Goal: Task Accomplishment & Management: Complete application form

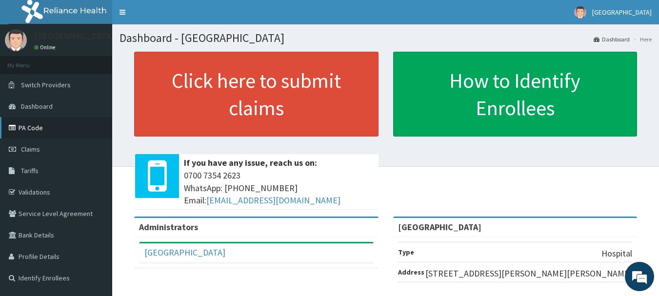
click at [42, 130] on link "PA Code" at bounding box center [56, 127] width 112 height 21
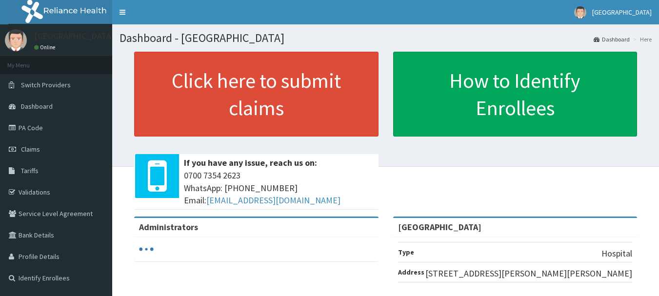
click at [54, 145] on link "Claims" at bounding box center [56, 149] width 112 height 21
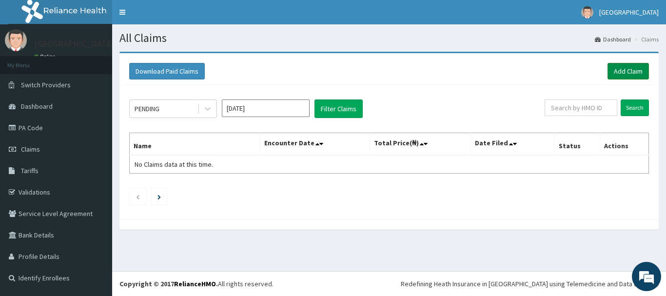
click at [631, 76] on link "Add Claim" at bounding box center [628, 71] width 41 height 17
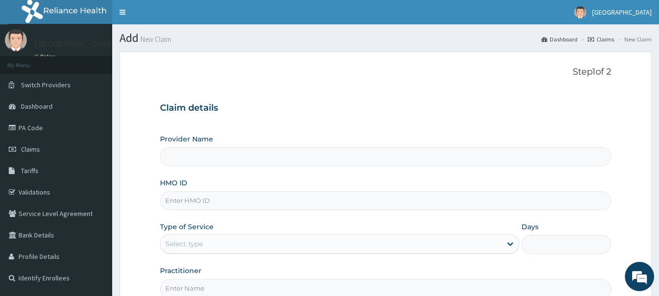
type input "[GEOGRAPHIC_DATA]"
click at [330, 215] on div "Provider Name Siloan Hospital HMO ID Type of Service Select type Days Practitio…" at bounding box center [386, 216] width 452 height 164
click at [322, 202] on input "HMO ID" at bounding box center [386, 200] width 452 height 19
paste input "Chl/10554/b"
type input "Chl/10554/b"
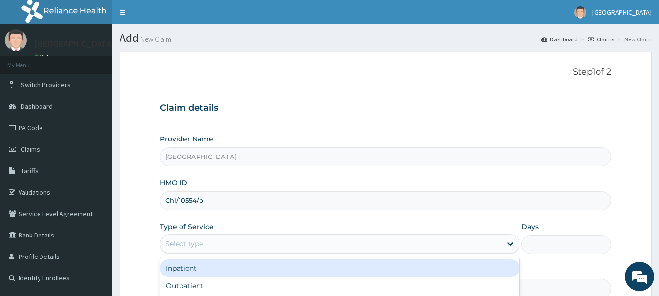
click at [334, 246] on div "Select type" at bounding box center [330, 244] width 341 height 16
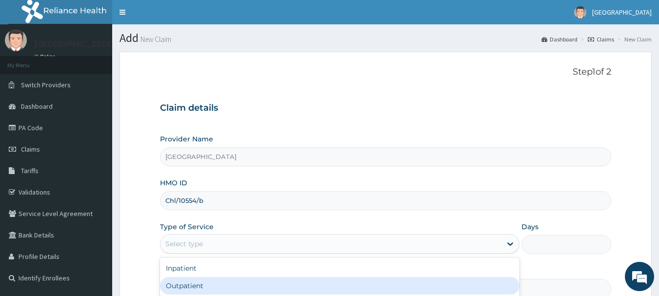
click at [314, 285] on div "Outpatient" at bounding box center [339, 286] width 359 height 18
type input "1"
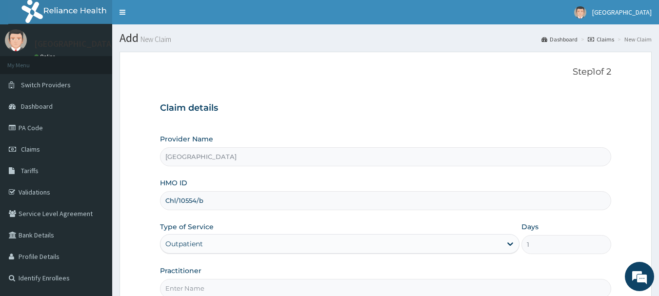
scroll to position [65, 0]
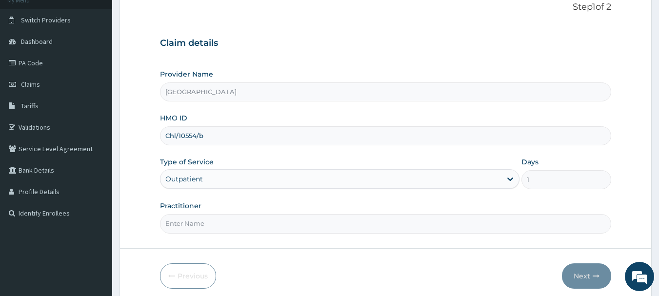
click at [467, 221] on input "Practitioner" at bounding box center [386, 223] width 452 height 19
type input "DR YUSUF"
click at [596, 273] on icon "button" at bounding box center [596, 276] width 7 height 7
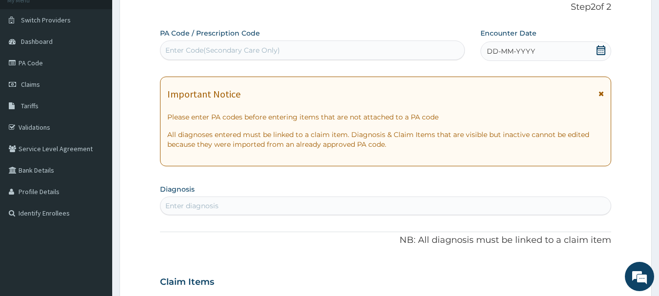
click at [505, 55] on span "DD-MM-YYYY" at bounding box center [511, 51] width 48 height 10
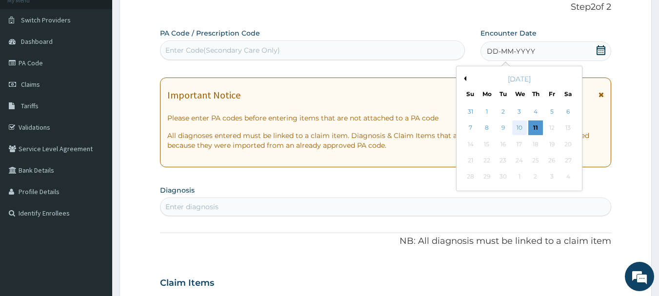
click at [517, 128] on div "10" at bounding box center [519, 128] width 15 height 15
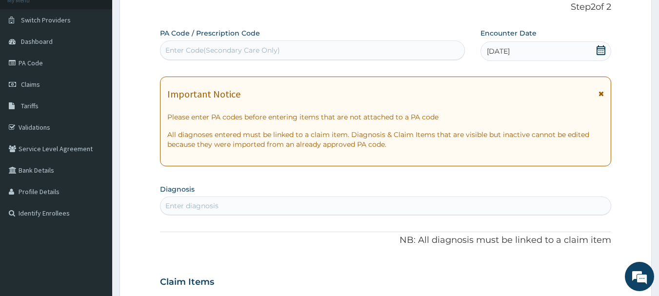
click at [454, 198] on div "Enter diagnosis" at bounding box center [385, 206] width 451 height 16
type input "antena"
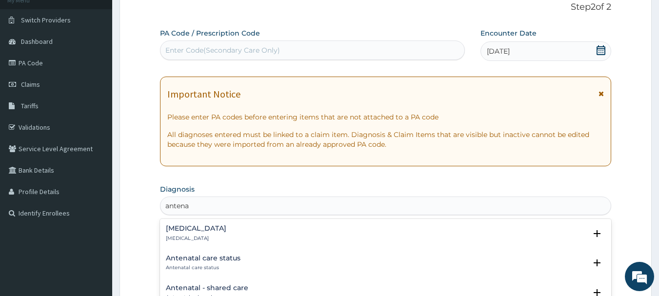
click at [213, 257] on h4 "Antenatal care status" at bounding box center [203, 258] width 75 height 7
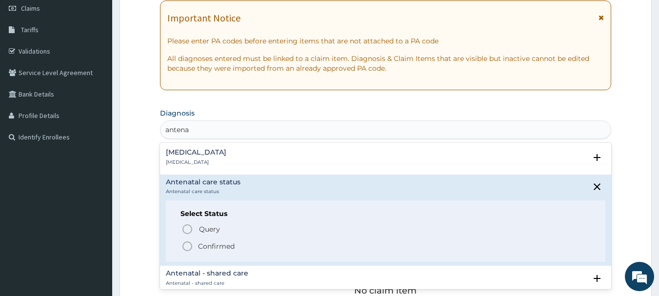
scroll to position [144, 0]
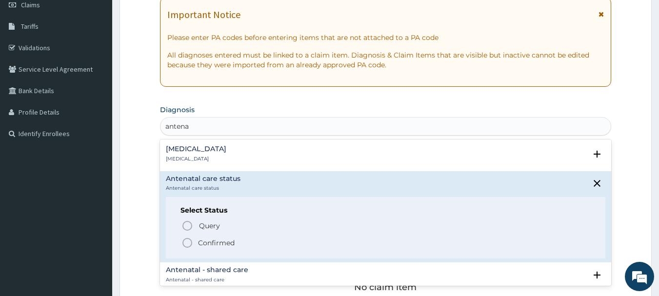
click at [219, 240] on p "Confirmed" at bounding box center [216, 243] width 37 height 10
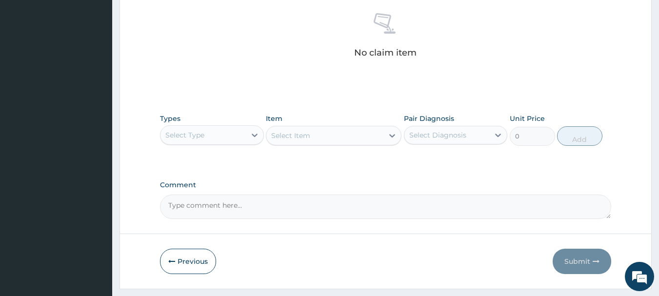
scroll to position [385, 0]
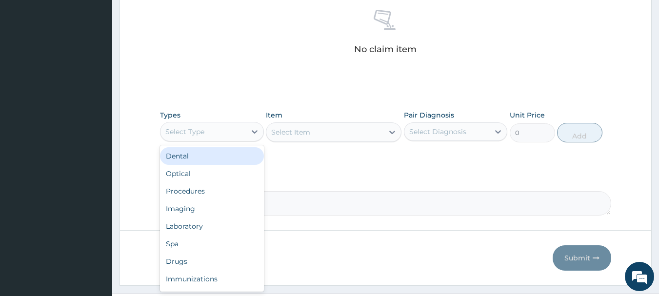
click at [238, 132] on div "Select Type" at bounding box center [202, 132] width 85 height 16
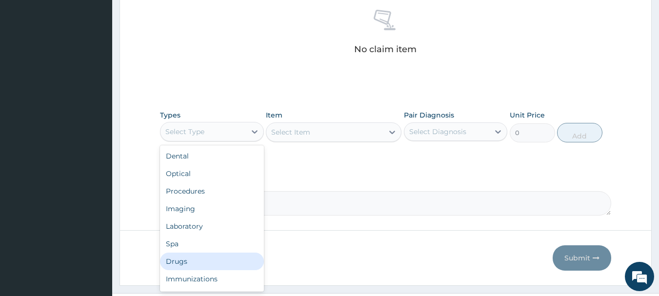
click at [217, 260] on div "Drugs" at bounding box center [212, 262] width 104 height 18
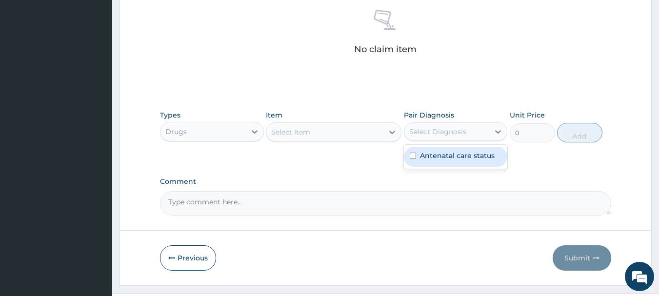
drag, startPoint x: 432, startPoint y: 136, endPoint x: 436, endPoint y: 155, distance: 19.2
click at [436, 141] on div "option Antenatal care status focused, 1 of 1. 1 result available. Use Up and Do…" at bounding box center [456, 131] width 104 height 19
click at [436, 155] on label "Antenatal care status" at bounding box center [457, 156] width 75 height 10
checkbox input "true"
click at [345, 134] on div "Select Item" at bounding box center [324, 132] width 117 height 16
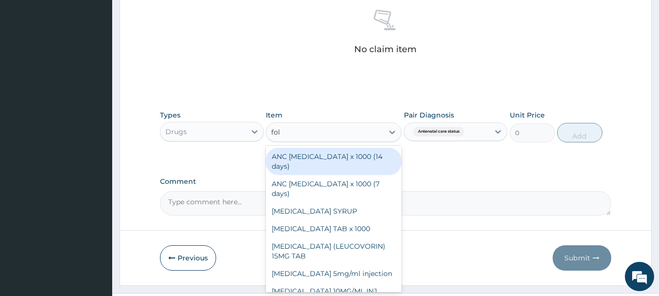
type input "foli"
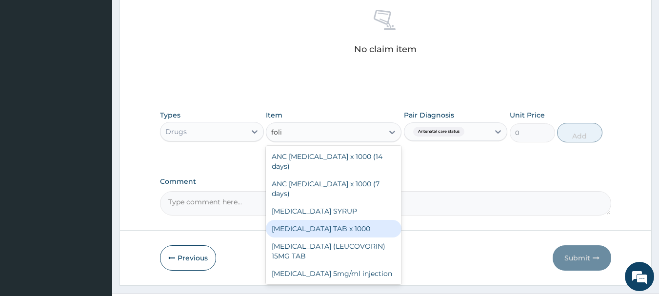
click at [340, 220] on div "FOLIC ACID TAB x 1000" at bounding box center [334, 229] width 136 height 18
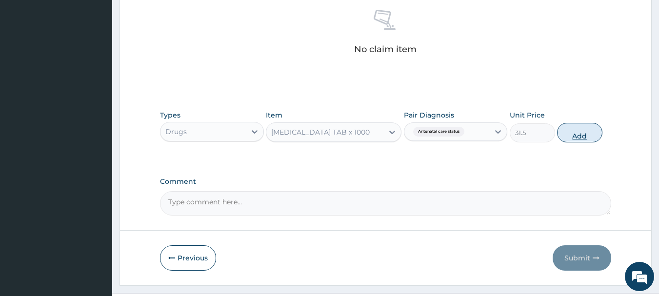
click at [581, 133] on button "Add" at bounding box center [579, 133] width 45 height 20
type input "0"
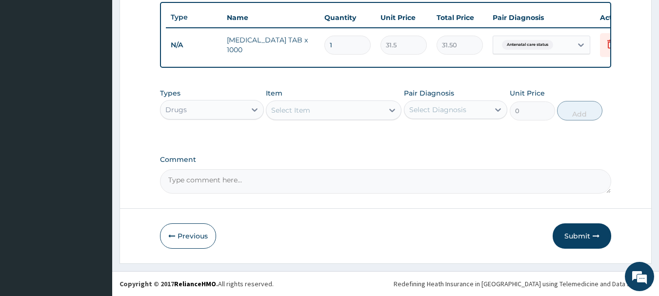
scroll to position [368, 0]
click at [471, 173] on textarea "Comment" at bounding box center [386, 181] width 452 height 24
paste textarea "TABS FERROUS 200mg BD 2/52 TABS VIT C 100mg TDS 2/52 TABS FOLATE 5mg DAILY 2/52…"
type textarea "TABS FERROUS 200mg BD 2/52 TABS VIT C 100mg TDS 2/52 TABS FOLATE 5mg DAILY 2/52…"
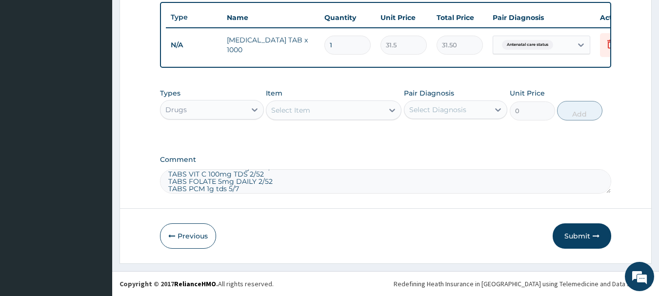
click at [282, 111] on div "Select Item" at bounding box center [290, 110] width 39 height 10
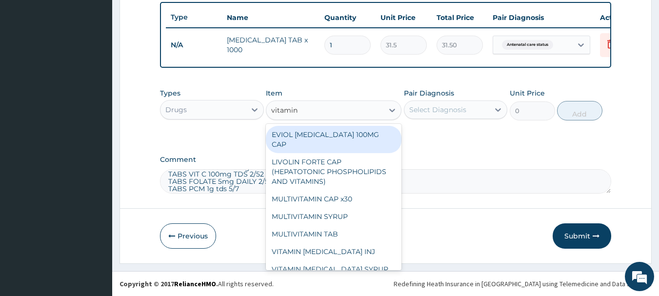
type input "vitamin c"
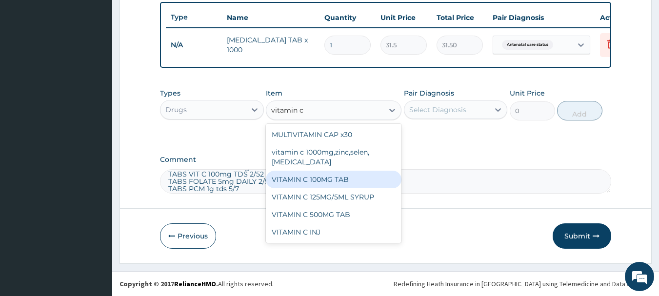
click at [363, 180] on div "VITAMIN C 100MG TAB" at bounding box center [334, 180] width 136 height 18
type input "31.5"
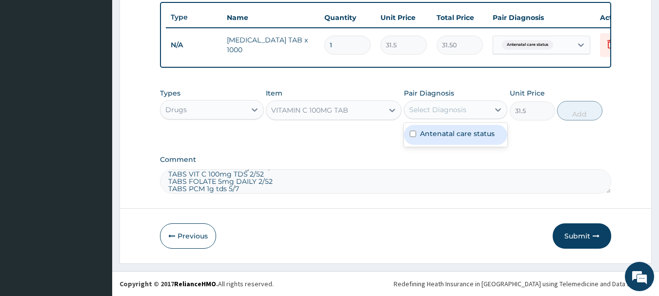
drag, startPoint x: 459, startPoint y: 103, endPoint x: 452, endPoint y: 130, distance: 27.7
click at [452, 119] on div "option Antenatal care status, selected. option Antenatal care status focused, 1…" at bounding box center [456, 109] width 104 height 19
click at [452, 130] on label "Antenatal care status" at bounding box center [457, 134] width 75 height 10
checkbox input "true"
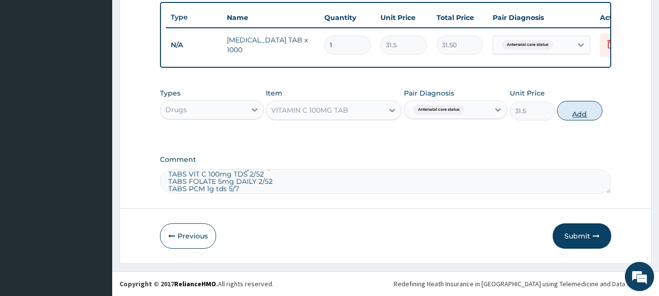
click at [577, 117] on button "Add" at bounding box center [579, 111] width 45 height 20
type input "0"
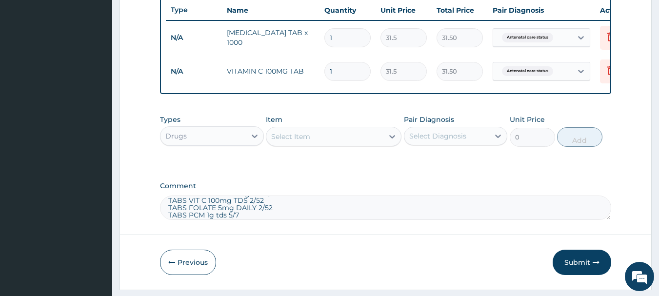
click at [281, 141] on div "Select Item" at bounding box center [290, 137] width 39 height 10
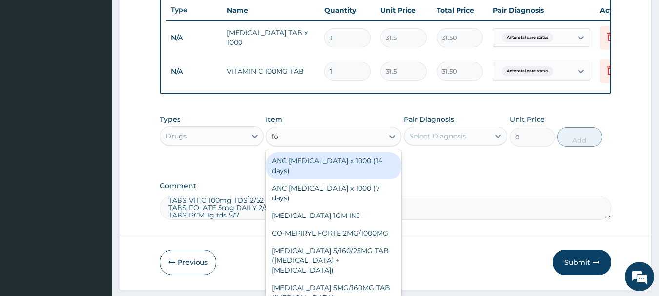
type input "f"
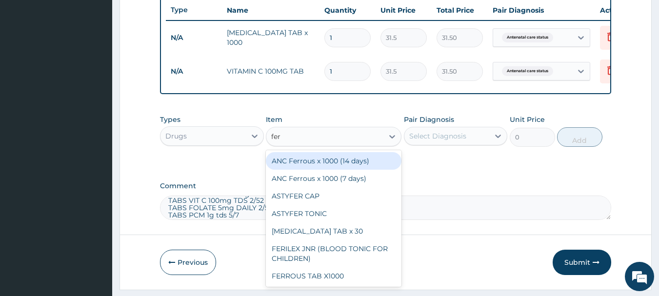
type input "ferr"
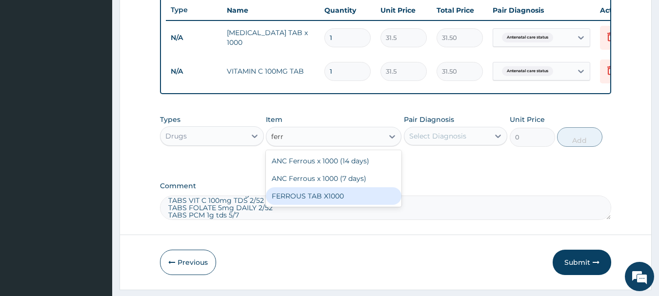
click at [335, 200] on div "FERROUS TAB X1000" at bounding box center [334, 196] width 136 height 18
type input "31.5"
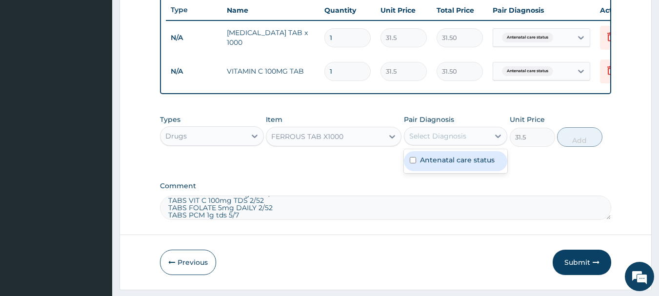
click at [436, 139] on div "Select Diagnosis" at bounding box center [437, 136] width 57 height 10
click at [430, 165] on label "Antenatal care status" at bounding box center [457, 160] width 75 height 10
checkbox input "true"
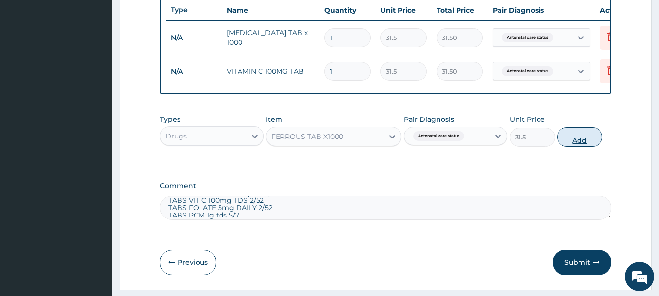
click at [583, 138] on button "Add" at bounding box center [579, 137] width 45 height 20
type input "0"
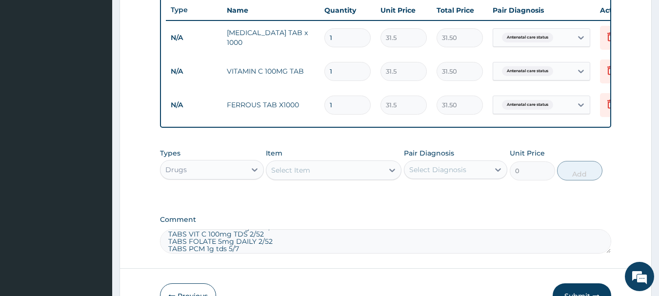
click at [292, 172] on div "Select Item" at bounding box center [324, 170] width 117 height 16
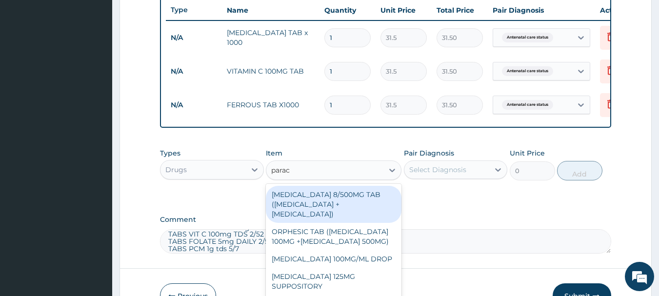
type input "parace"
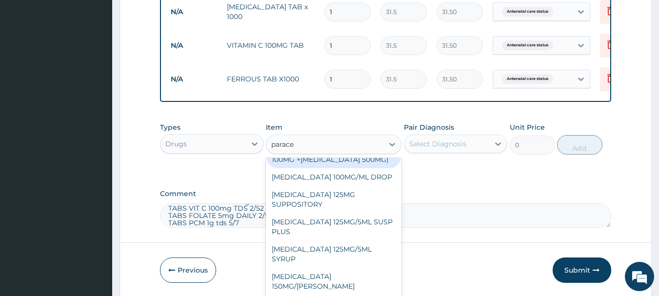
scroll to position [121, 0]
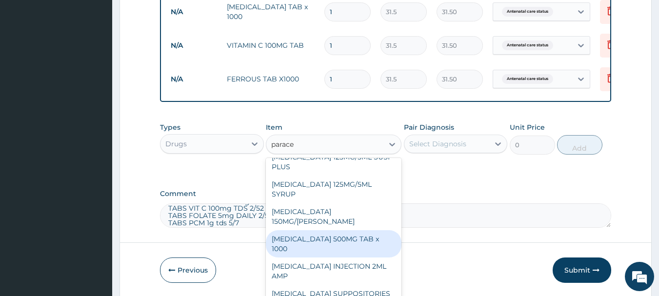
click at [337, 238] on div "PARACETAMOL 500MG TAB x 1000" at bounding box center [334, 243] width 136 height 27
type input "11.025"
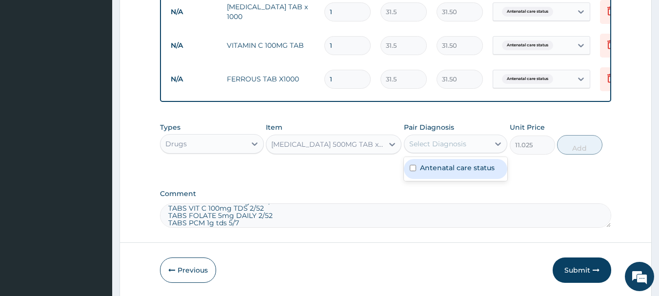
drag, startPoint x: 467, startPoint y: 155, endPoint x: 461, endPoint y: 169, distance: 15.8
click at [461, 153] on div "option Antenatal care status, selected. option Antenatal care status focused, 1…" at bounding box center [456, 144] width 104 height 19
click at [461, 169] on div "Antenatal care status" at bounding box center [456, 169] width 104 height 20
checkbox input "true"
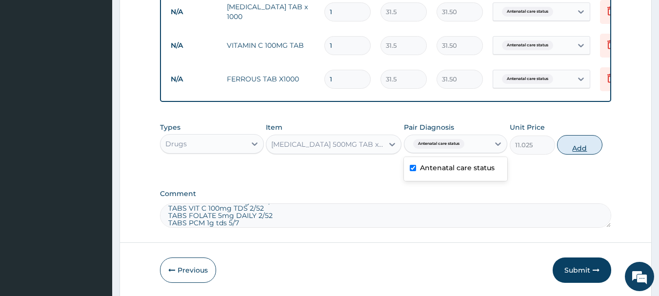
click at [571, 155] on button "Add" at bounding box center [579, 145] width 45 height 20
type input "0"
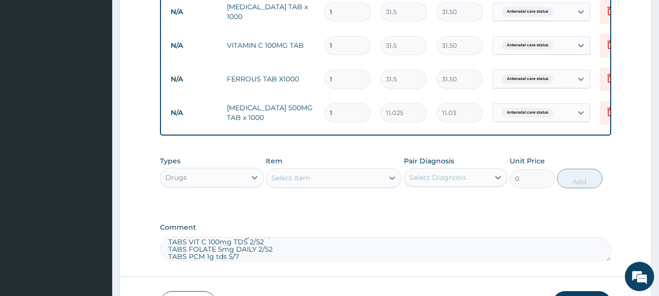
click at [343, 80] on input "1" at bounding box center [347, 79] width 46 height 19
type input "14"
type input "441.00"
type input "14"
click at [342, 46] on input "1" at bounding box center [347, 45] width 46 height 19
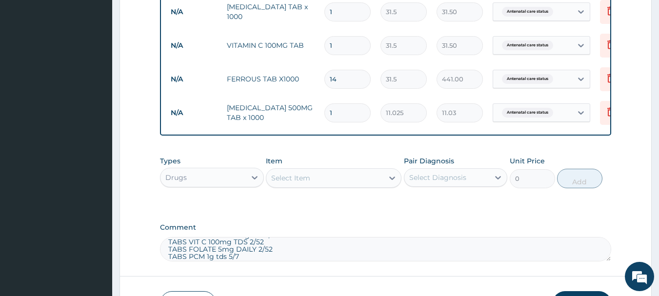
type input "14"
type input "441.00"
type input "14"
click at [342, 14] on input "1" at bounding box center [347, 11] width 46 height 19
type input "14"
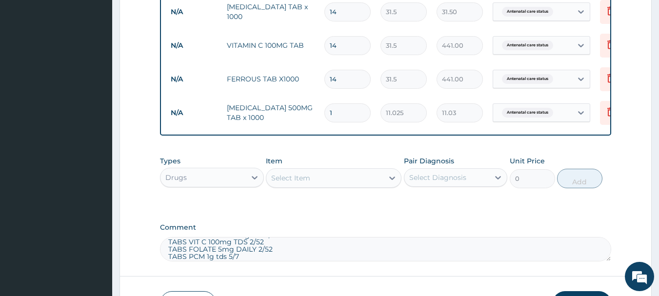
type input "441.00"
type input "14"
click at [232, 254] on textarea "TABS FERROUS 200mg BD 2/52 TABS VIT C 100mg TDS 2/52 TABS FOLATE 5mg DAILY 2/52…" at bounding box center [386, 249] width 452 height 24
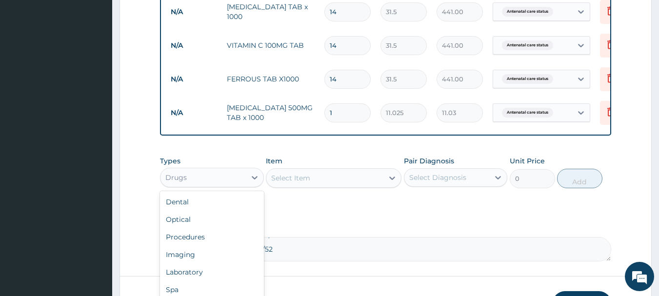
click at [236, 178] on div "Drugs" at bounding box center [202, 178] width 85 height 16
click at [231, 245] on div "Procedures" at bounding box center [212, 237] width 104 height 18
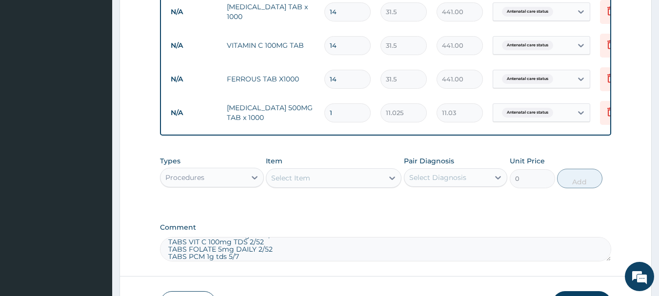
click at [341, 178] on div "Select Item" at bounding box center [324, 178] width 117 height 16
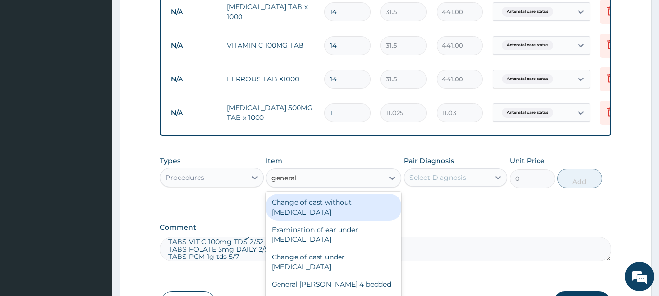
type input "general p"
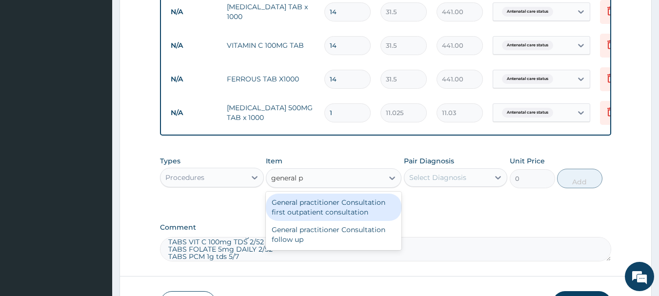
click at [338, 217] on div "General practitioner Consultation first outpatient consultation" at bounding box center [334, 207] width 136 height 27
type input "3000"
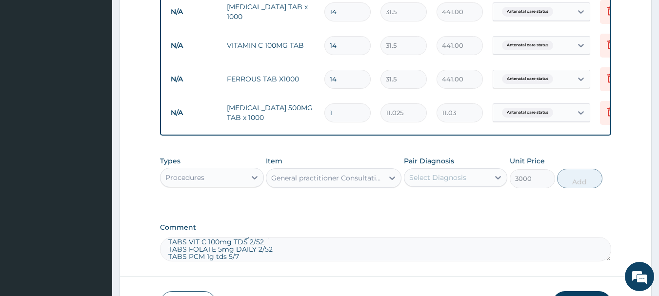
click at [439, 175] on div "Pair Diagnosis Select Diagnosis" at bounding box center [456, 172] width 104 height 32
click at [436, 182] on div "Select Diagnosis" at bounding box center [437, 178] width 57 height 10
click at [436, 204] on label "Antenatal care status" at bounding box center [457, 202] width 75 height 10
checkbox input "true"
click at [587, 188] on button "Add" at bounding box center [579, 179] width 45 height 20
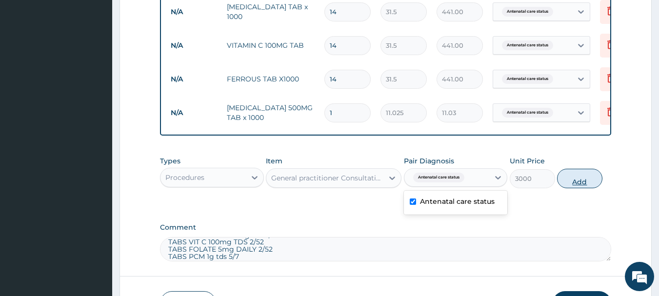
type input "0"
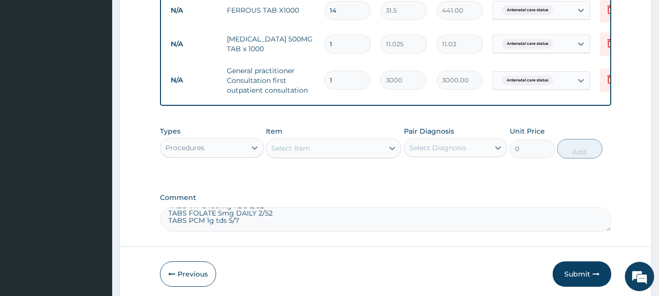
scroll to position [0, 0]
drag, startPoint x: 244, startPoint y: 234, endPoint x: 137, endPoint y: 199, distance: 113.2
click at [329, 32] on td "1" at bounding box center [347, 44] width 56 height 29
click at [337, 43] on input "1" at bounding box center [347, 44] width 46 height 19
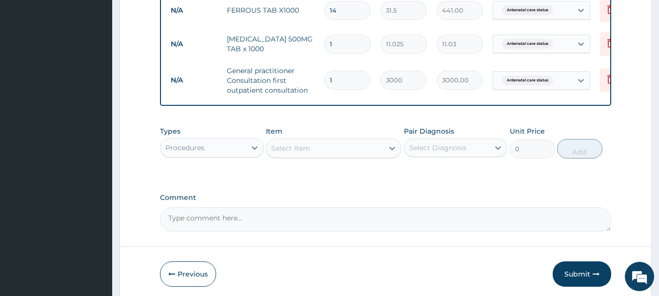
type input "18"
type input "198.45"
type input "18"
click at [582, 280] on button "Submit" at bounding box center [582, 273] width 59 height 25
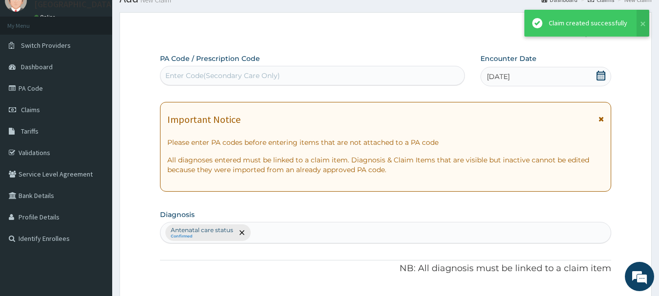
scroll to position [463, 0]
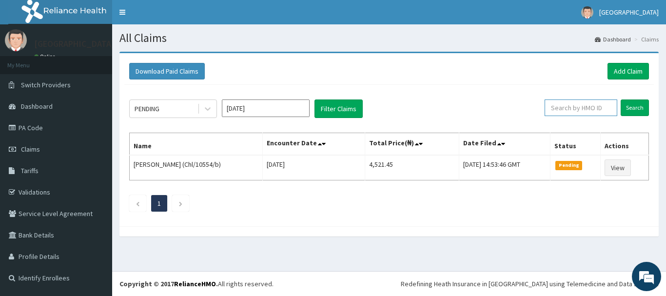
click at [574, 106] on input "text" at bounding box center [581, 107] width 73 height 17
paste input "LTR/10375/A"
type input "LTR/10375/A"
click at [621, 99] on input "Search" at bounding box center [635, 107] width 28 height 17
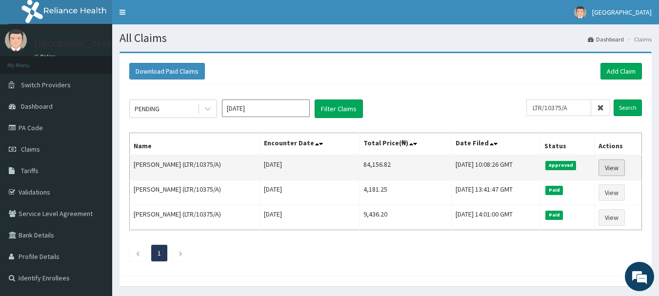
click at [616, 166] on link "View" at bounding box center [611, 167] width 26 height 17
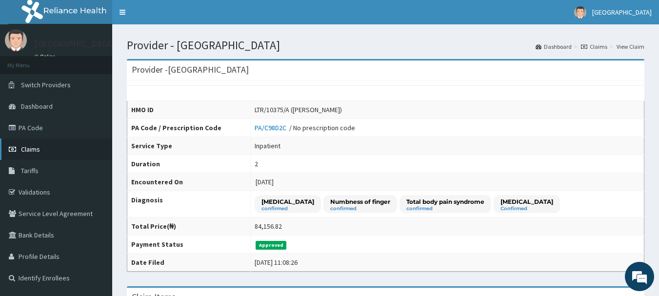
click at [15, 148] on icon at bounding box center [14, 149] width 10 height 7
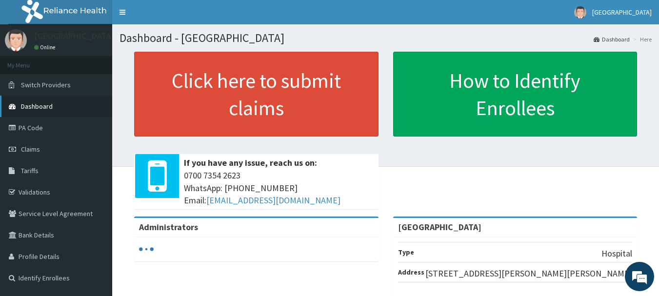
click at [72, 108] on link "Dashboard" at bounding box center [56, 106] width 112 height 21
click at [66, 218] on link "Service Level Agreement" at bounding box center [56, 213] width 112 height 21
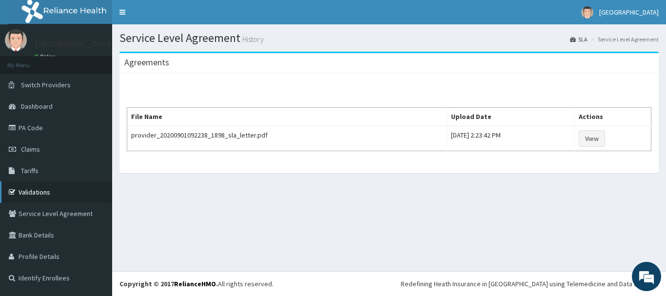
click at [54, 193] on link "Validations" at bounding box center [56, 191] width 112 height 21
click at [47, 170] on link "Tariffs" at bounding box center [56, 170] width 112 height 21
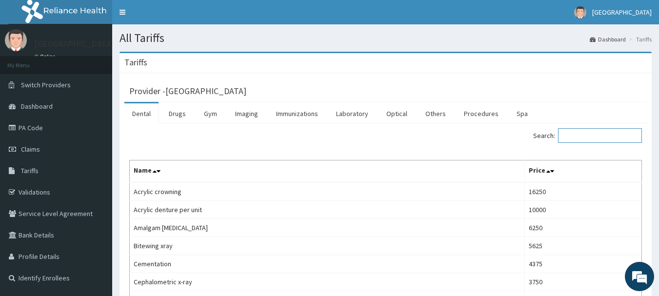
click at [587, 138] on input "Search:" at bounding box center [600, 135] width 84 height 15
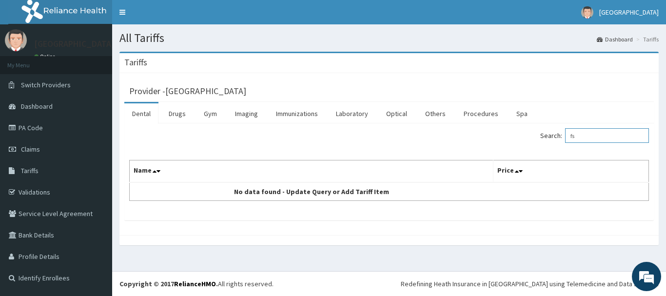
type input "f"
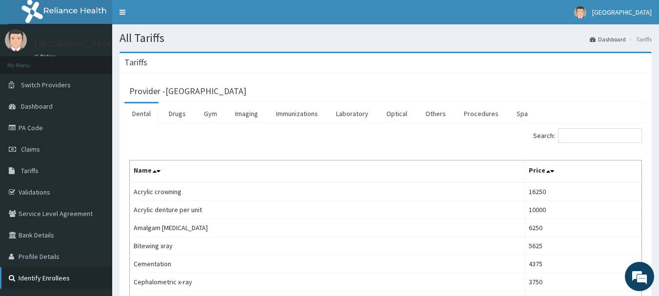
click at [64, 272] on link "Identify Enrollees" at bounding box center [56, 277] width 112 height 21
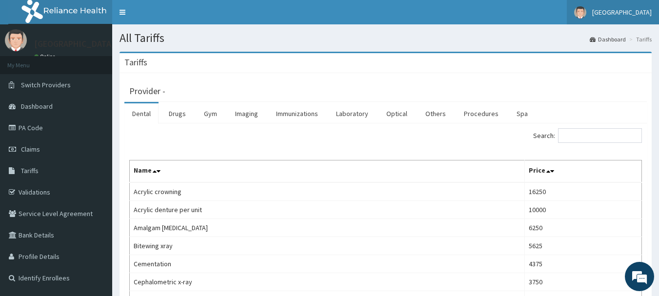
click at [633, 10] on span "[GEOGRAPHIC_DATA]" at bounding box center [621, 12] width 59 height 9
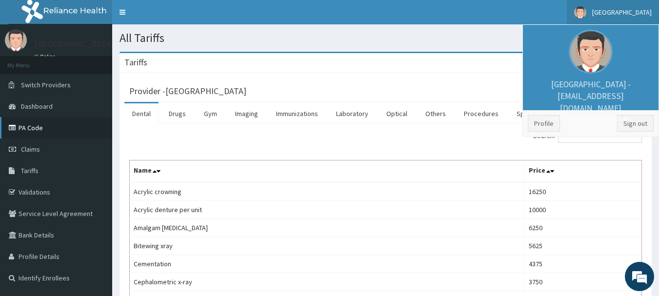
click at [20, 132] on link "PA Code" at bounding box center [56, 127] width 112 height 21
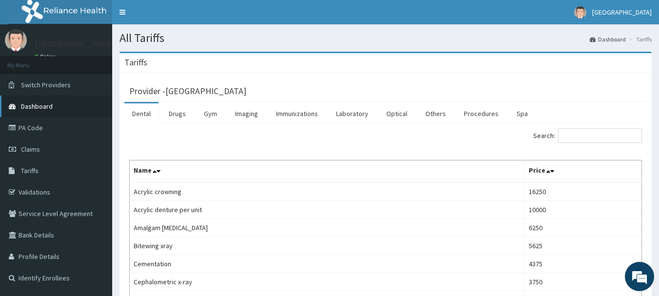
click at [60, 105] on link "Dashboard" at bounding box center [56, 106] width 112 height 21
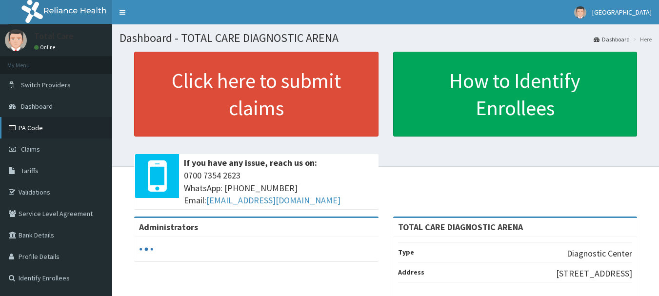
click at [63, 129] on link "PA Code" at bounding box center [56, 127] width 112 height 21
click at [76, 86] on link "Switch Providers" at bounding box center [56, 84] width 112 height 21
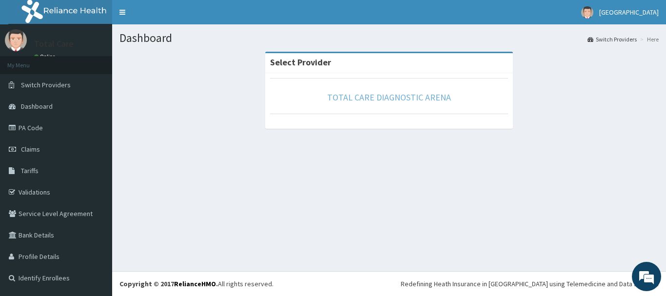
click at [355, 102] on link "TOTAL CARE DIAGNOSTIC ARENA" at bounding box center [389, 97] width 124 height 11
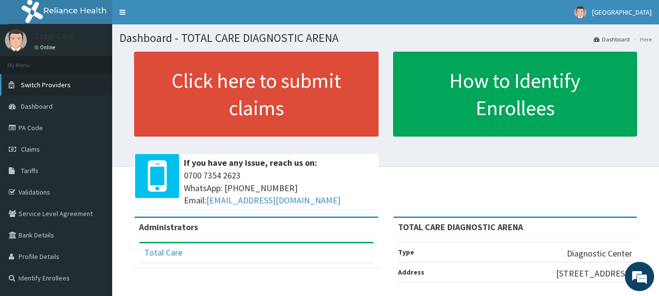
click at [83, 86] on link "Switch Providers" at bounding box center [56, 84] width 112 height 21
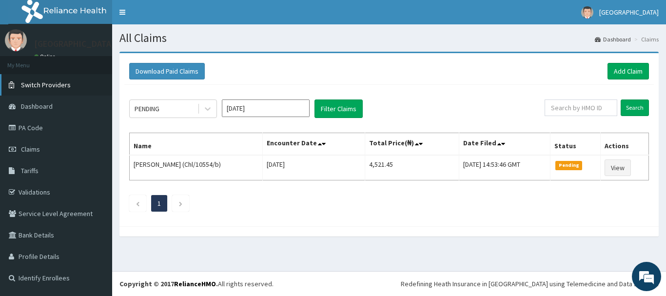
click at [83, 93] on link "Switch Providers" at bounding box center [56, 84] width 112 height 21
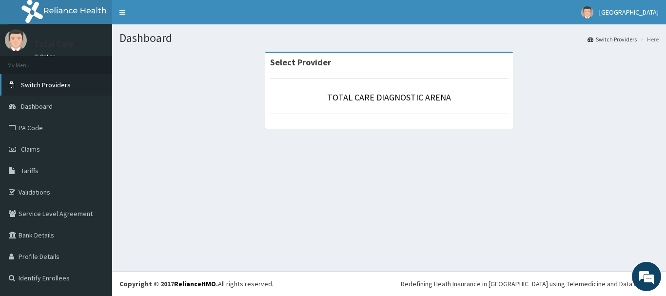
click at [77, 90] on link "Switch Providers" at bounding box center [56, 84] width 112 height 21
click at [54, 109] on link "Dashboard" at bounding box center [56, 106] width 112 height 21
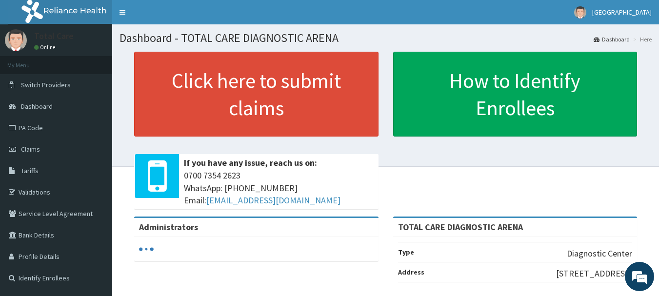
click at [289, 38] on h1 "Dashboard - TOTAL CARE DIAGNOSTIC ARENA" at bounding box center [385, 38] width 532 height 13
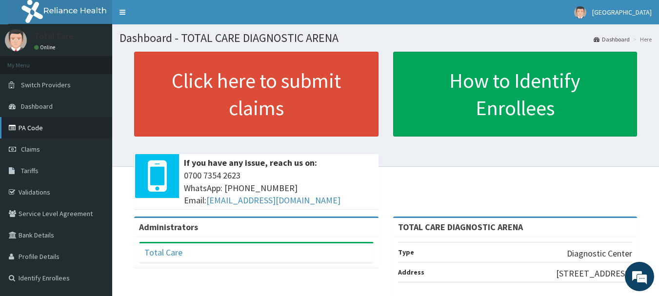
click at [58, 127] on link "PA Code" at bounding box center [56, 127] width 112 height 21
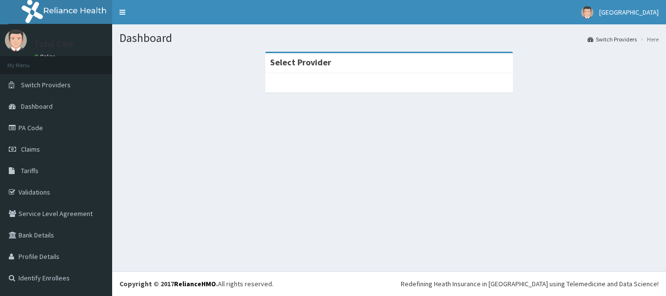
click at [317, 63] on strong "Select Provider" at bounding box center [300, 62] width 61 height 11
click at [45, 128] on link "PA Code" at bounding box center [56, 127] width 112 height 21
